Goal: Browse casually

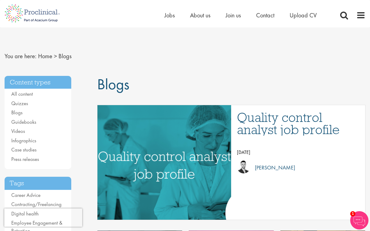
click at [132, 8] on div "Home Jobs About us Join us Contact Upload CV" at bounding box center [183, 11] width 366 height 23
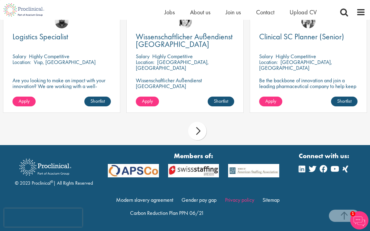
scroll to position [712, 0]
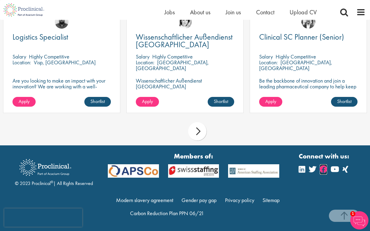
click at [296, 169] on icon at bounding box center [323, 169] width 7 height 7
click at [296, 170] on icon at bounding box center [312, 169] width 7 height 7
drag, startPoint x: 304, startPoint y: 170, endPoint x: 317, endPoint y: 171, distance: 13.2
click at [296, 170] on icon at bounding box center [302, 169] width 6 height 7
click at [296, 169] on icon at bounding box center [335, 169] width 8 height 7
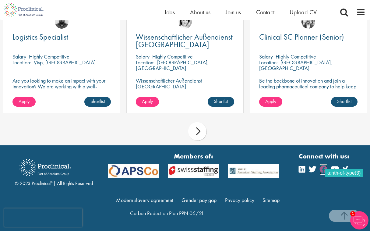
click at [296, 169] on icon at bounding box center [323, 169] width 7 height 7
click at [296, 171] on icon at bounding box center [312, 169] width 7 height 7
click at [296, 169] on icon at bounding box center [302, 169] width 6 height 7
click at [296, 173] on link at bounding box center [335, 169] width 8 height 10
